Goal: Find specific page/section: Find specific page/section

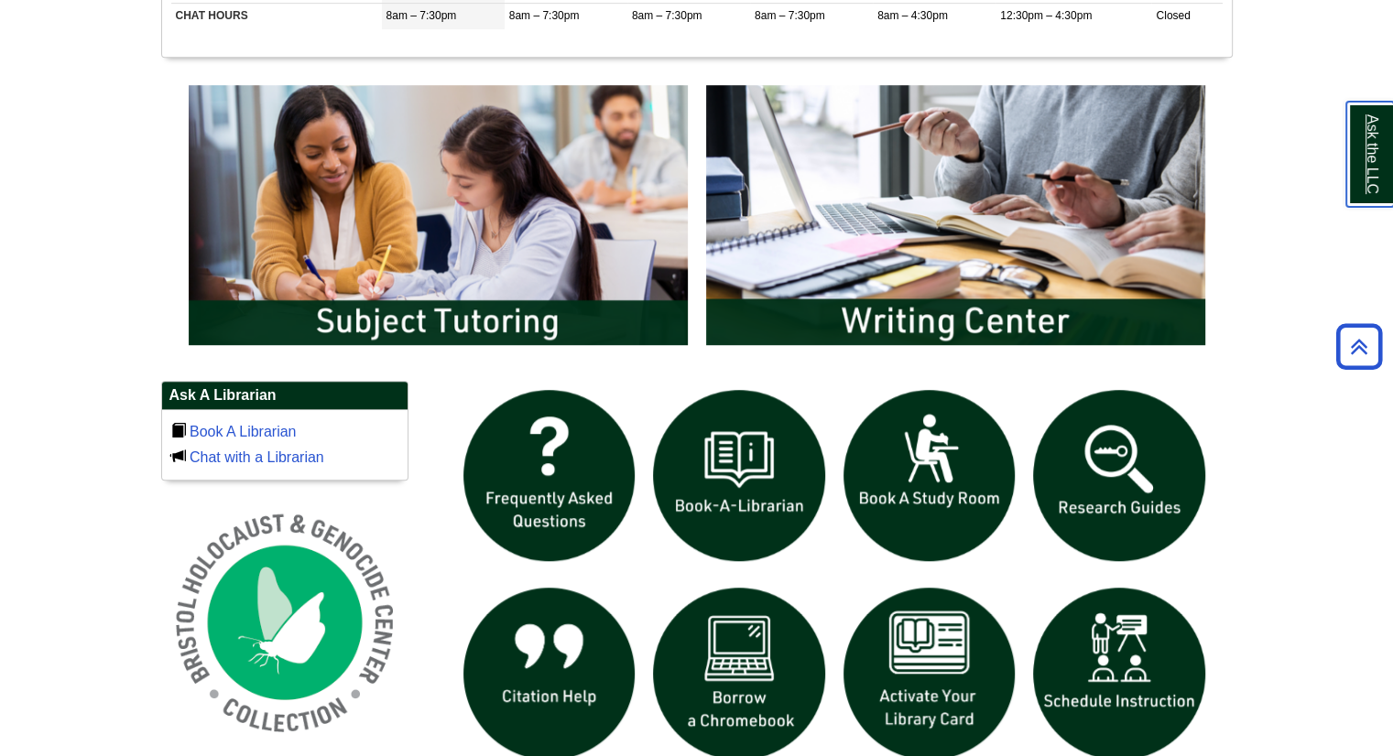
scroll to position [928, 0]
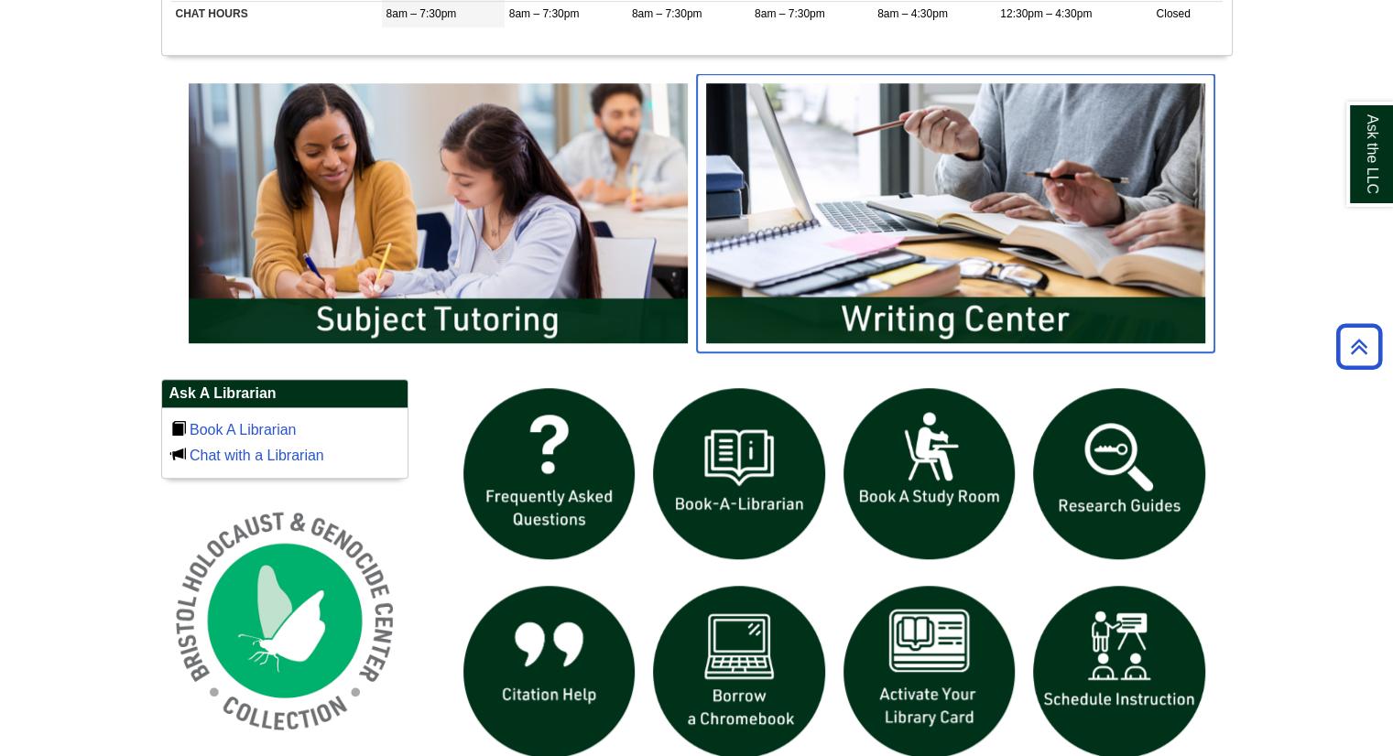
click at [892, 249] on img "slideshow" at bounding box center [955, 213] width 517 height 278
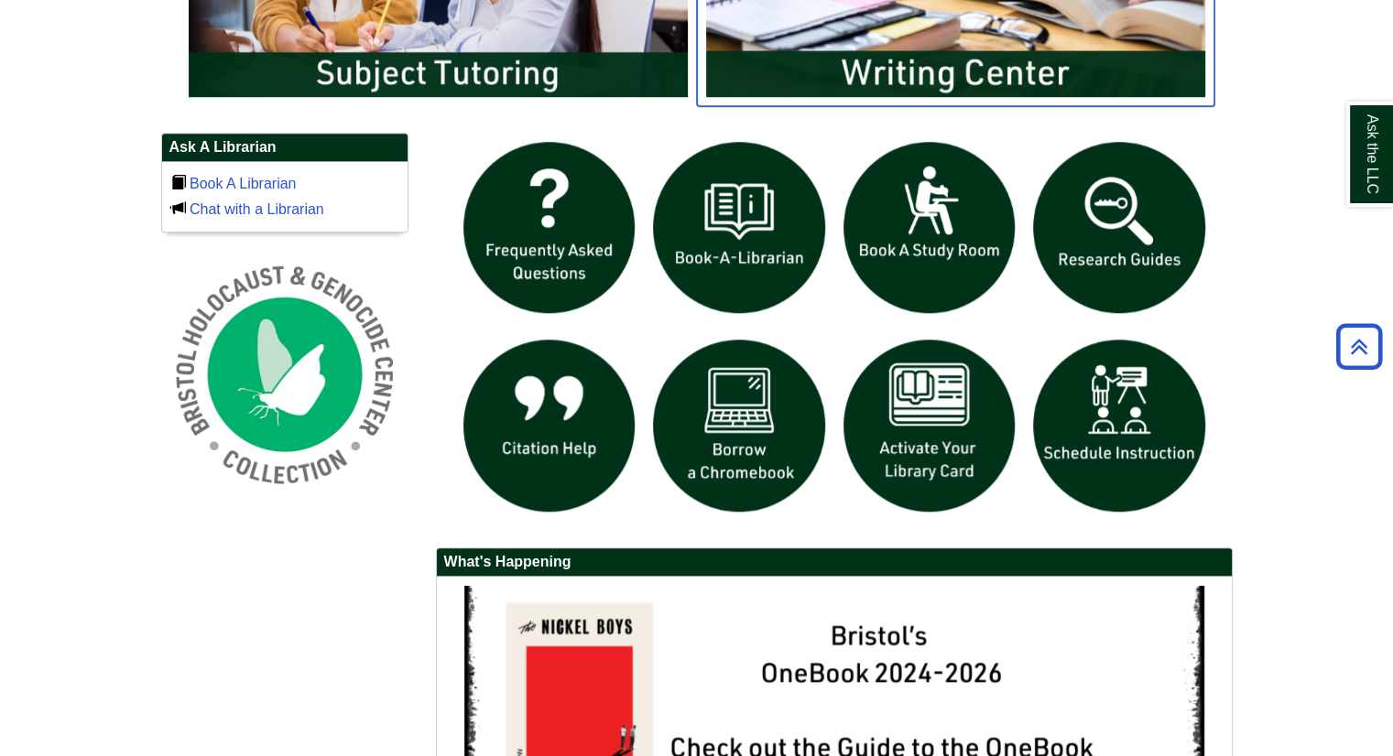
scroll to position [1172, 0]
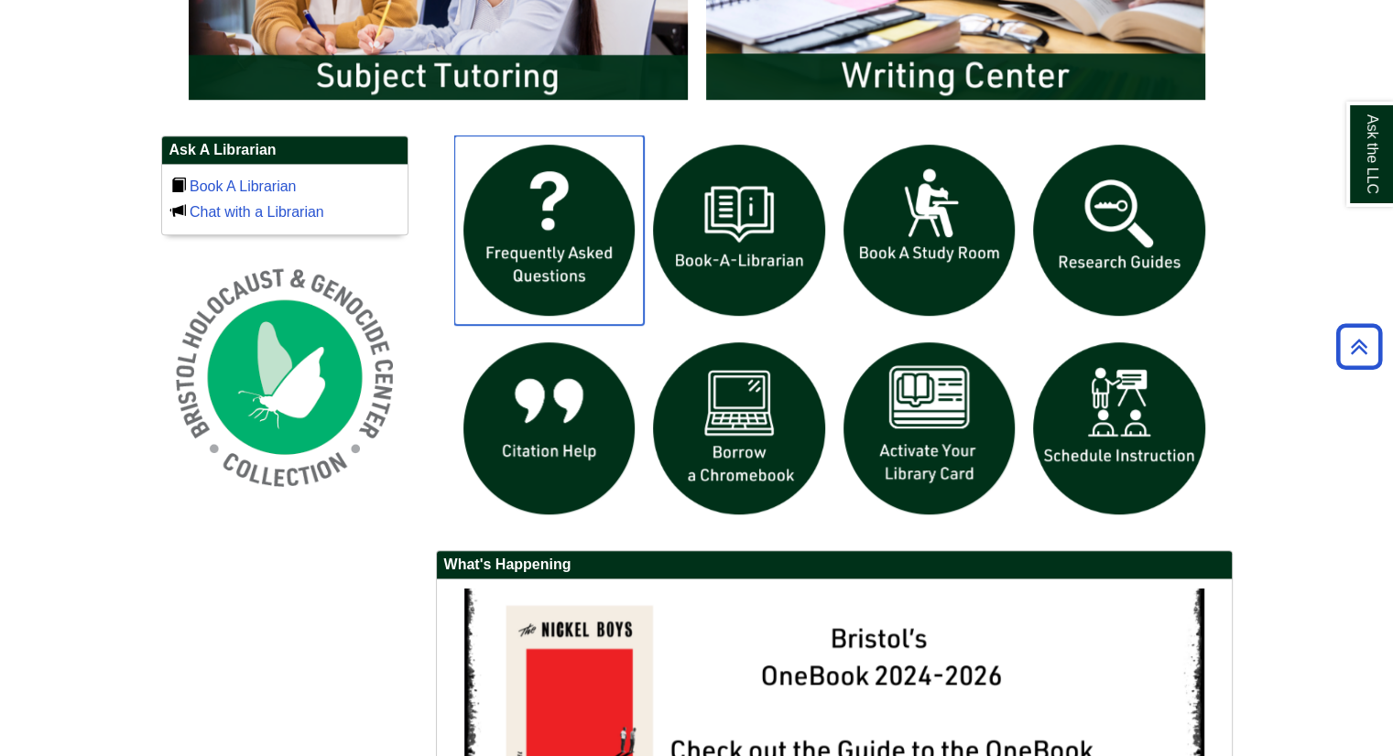
click at [563, 254] on img "slideshow" at bounding box center [549, 231] width 190 height 190
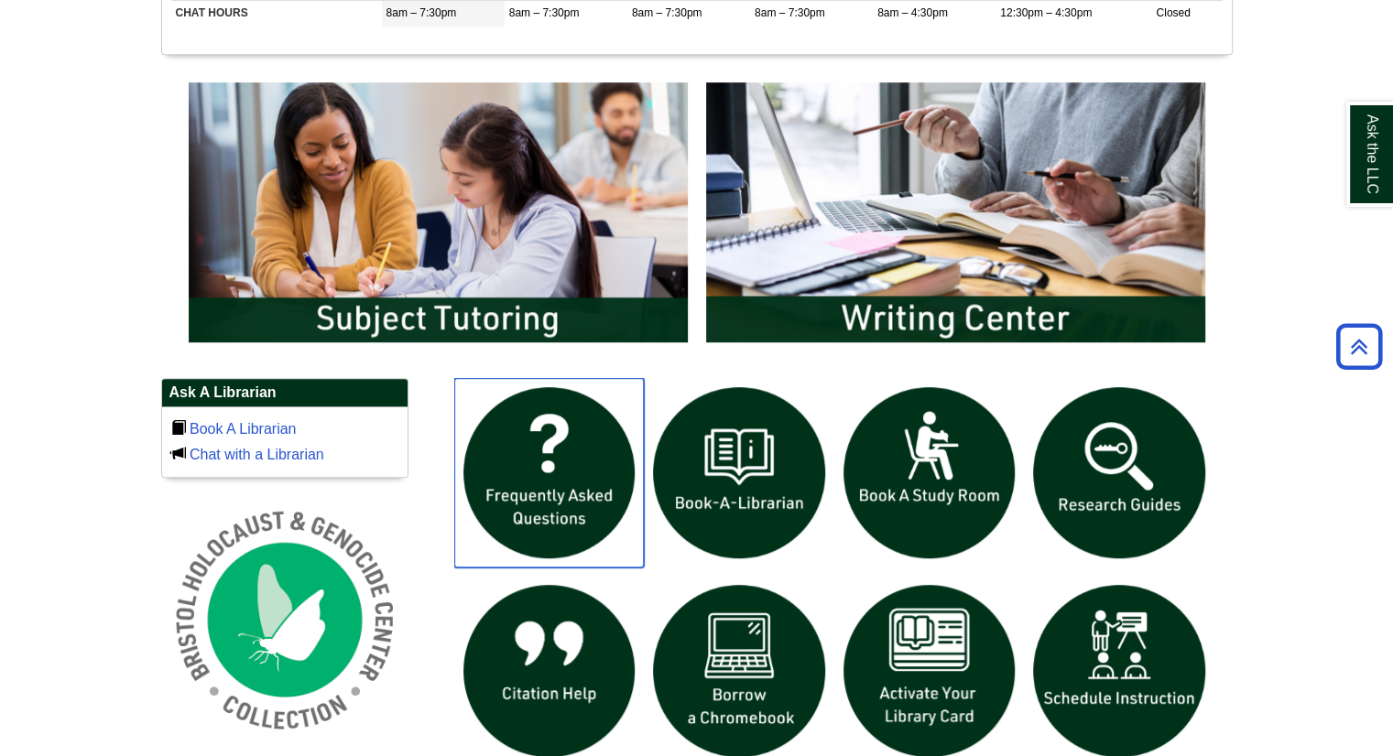
scroll to position [927, 0]
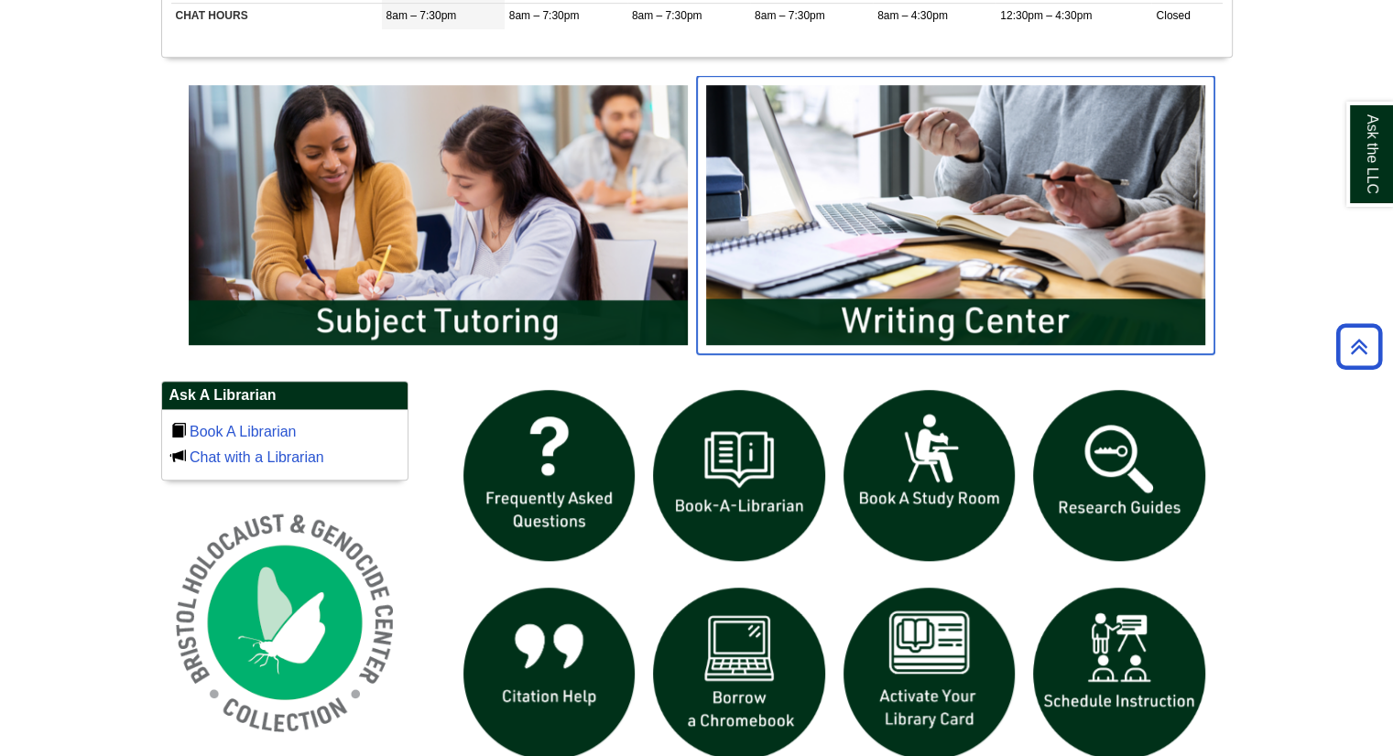
click at [987, 192] on img "slideshow" at bounding box center [955, 215] width 517 height 278
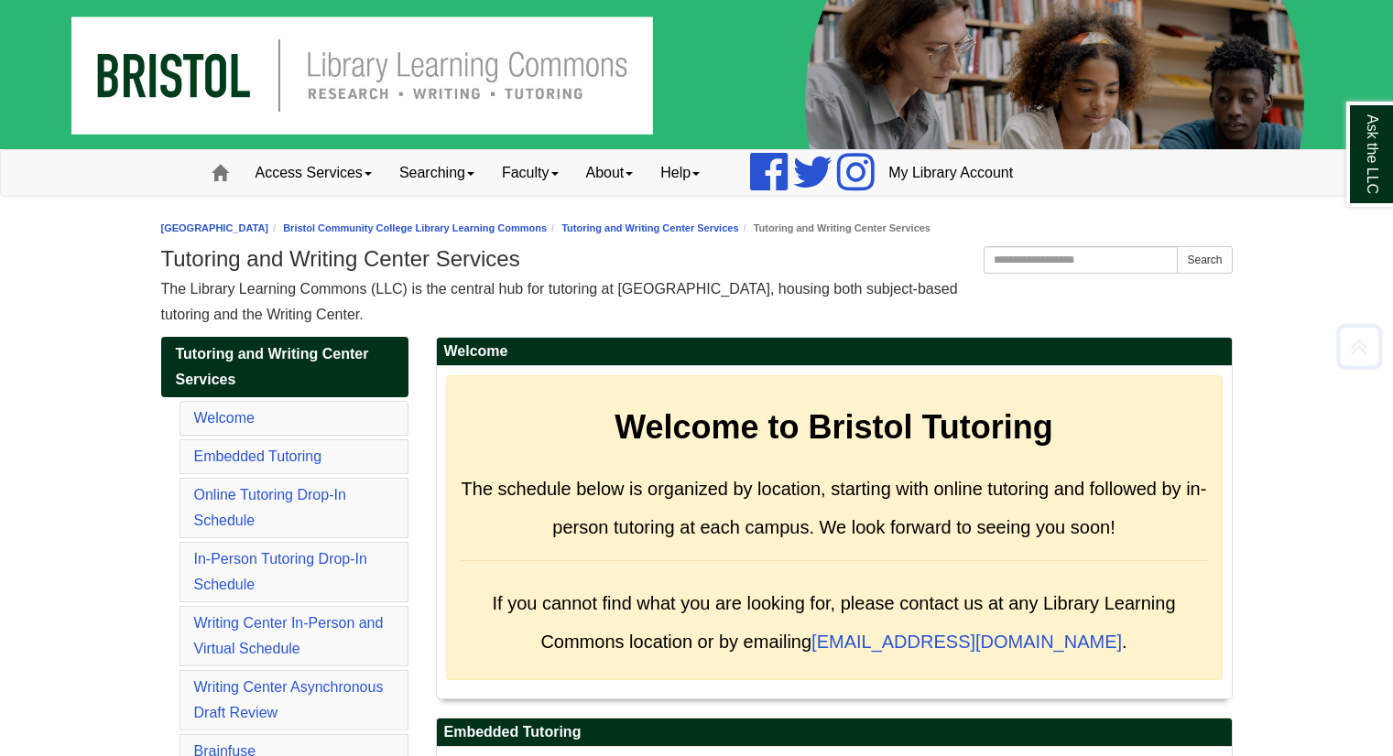
scroll to position [8518, 0]
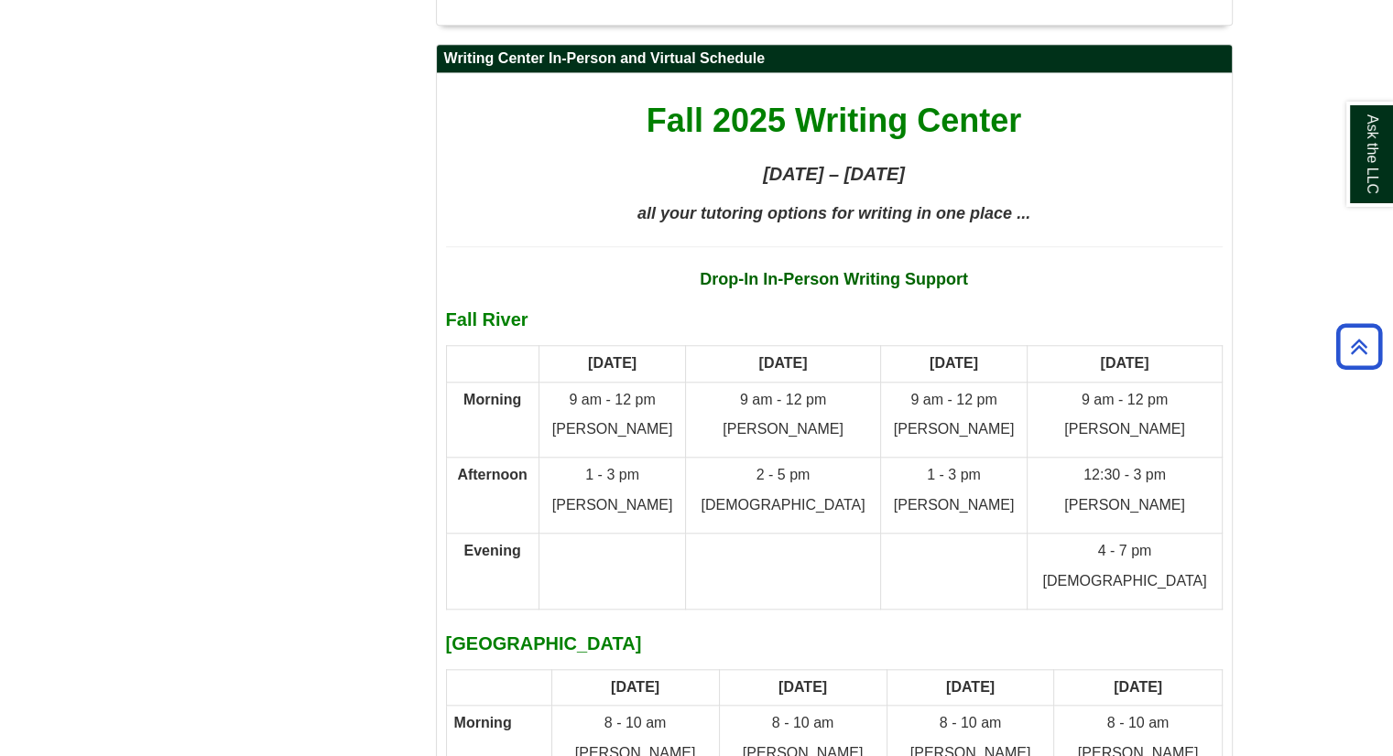
scroll to position [8581, 0]
